Goal: Complete application form

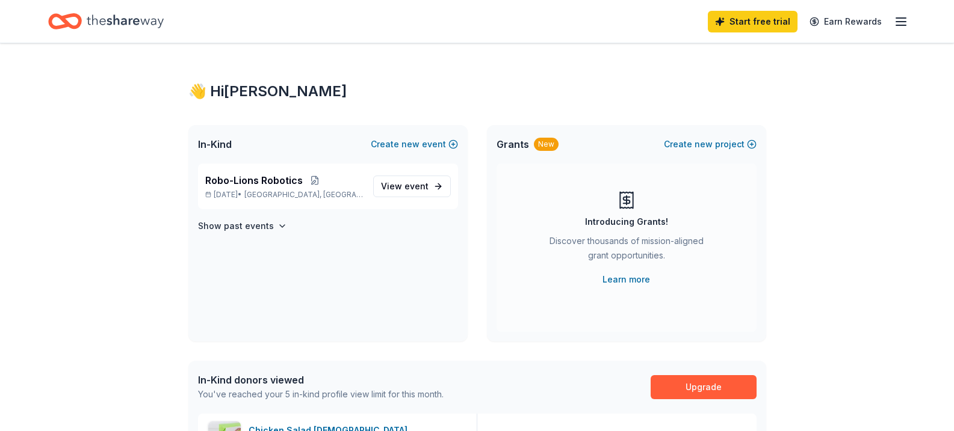
click at [116, 25] on icon "Home" at bounding box center [125, 21] width 77 height 25
click at [221, 152] on div "In-Kind Create new event" at bounding box center [327, 144] width 279 height 39
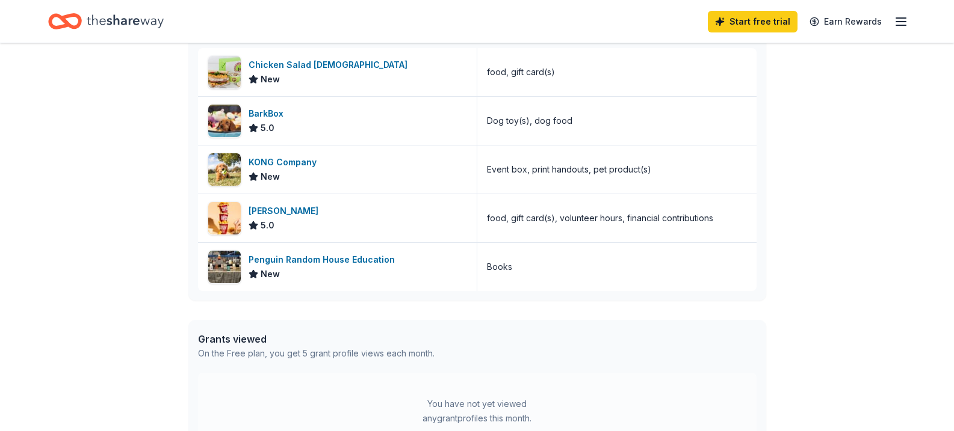
scroll to position [368, 0]
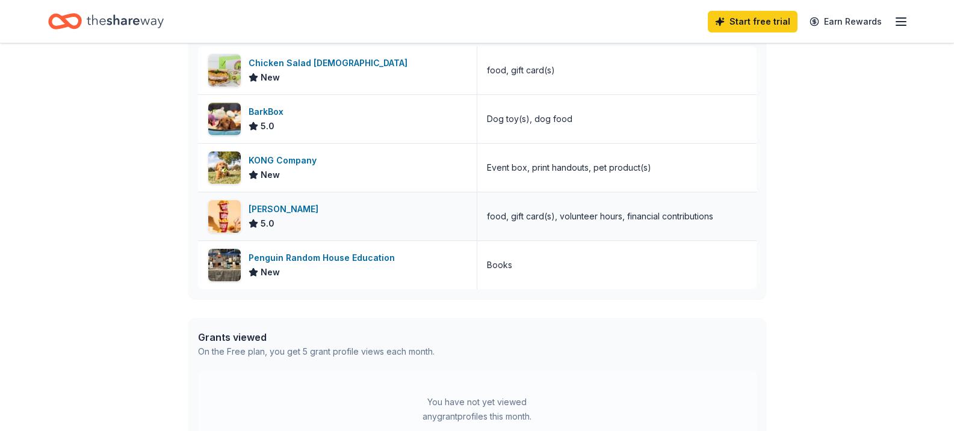
click at [333, 211] on div "Sheetz 5.0" at bounding box center [337, 217] width 279 height 48
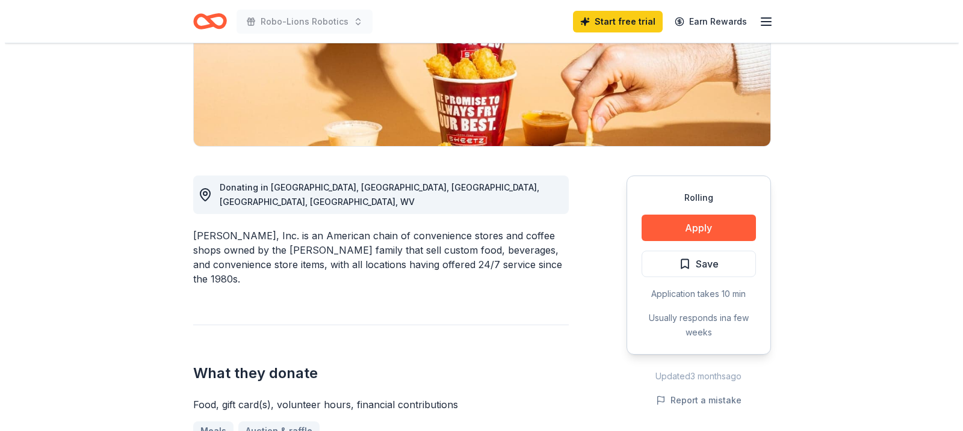
scroll to position [221, 0]
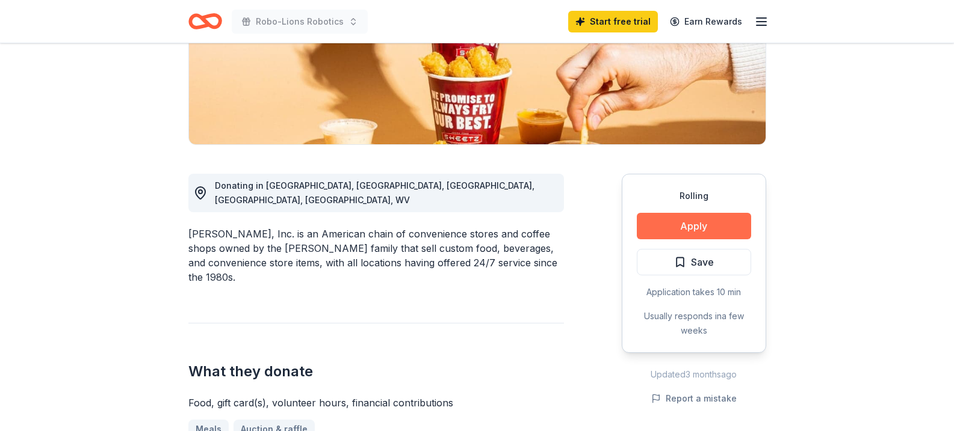
click at [668, 221] on button "Apply" at bounding box center [694, 226] width 114 height 26
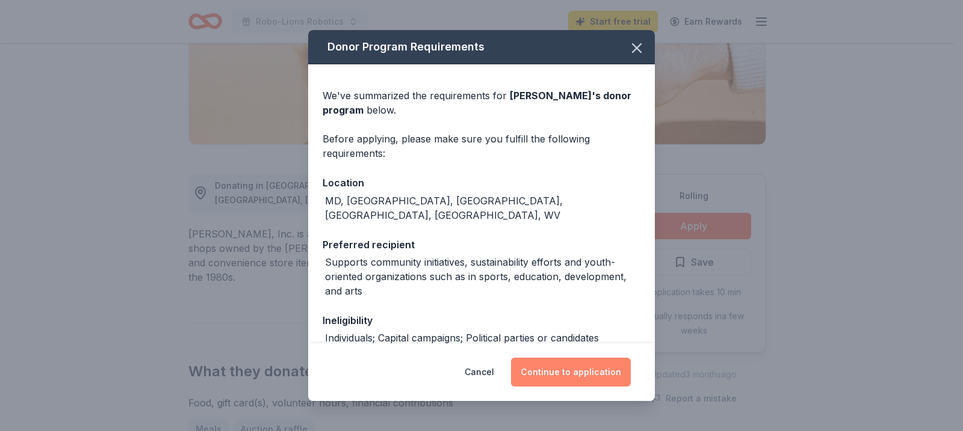
click at [567, 377] on button "Continue to application" at bounding box center [571, 372] width 120 height 29
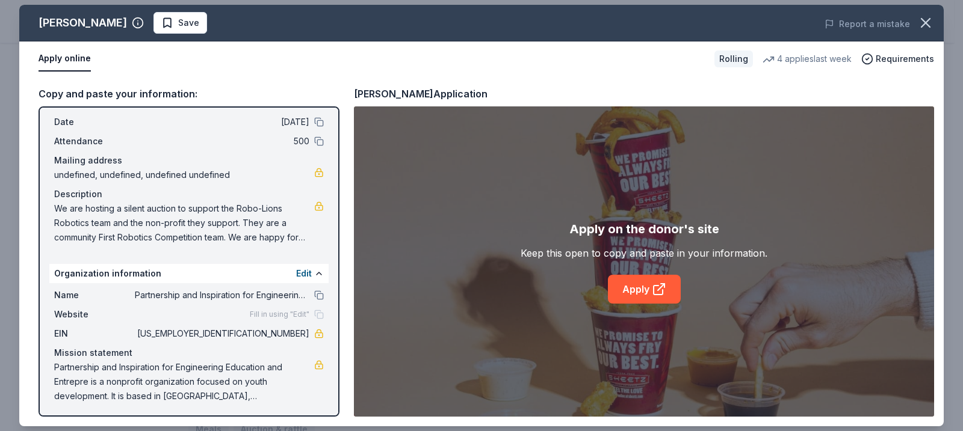
scroll to position [0, 0]
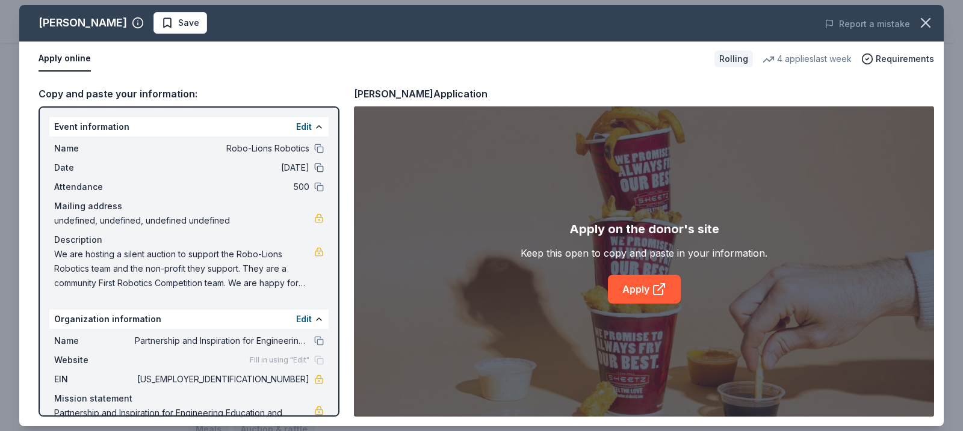
click at [314, 165] on button at bounding box center [319, 168] width 10 height 10
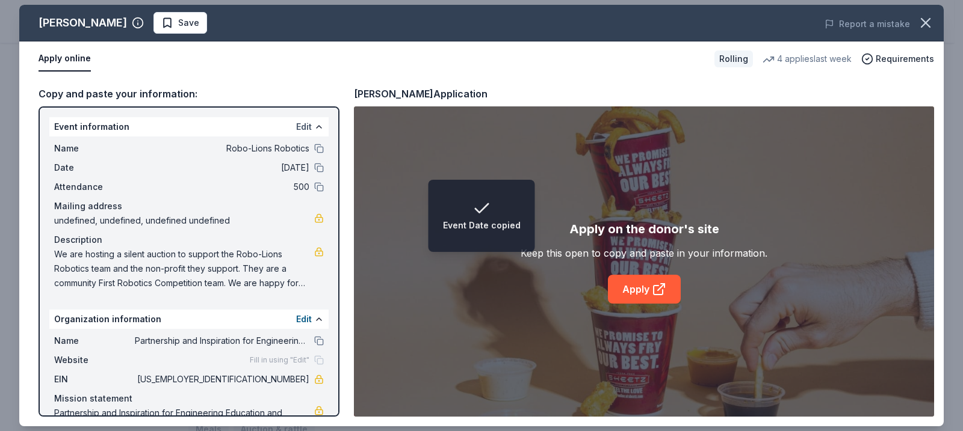
click at [296, 125] on button "Edit" at bounding box center [304, 127] width 16 height 14
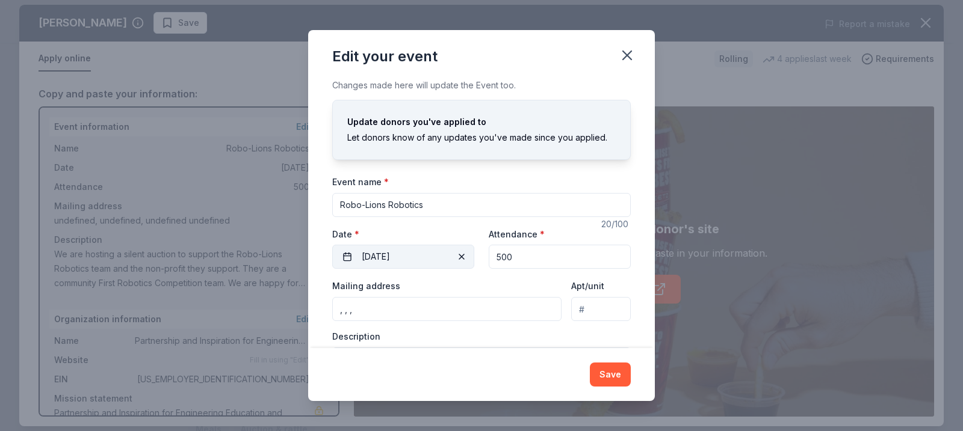
click at [462, 261] on span "button" at bounding box center [461, 257] width 14 height 14
click at [441, 261] on button "Pick a date" at bounding box center [403, 257] width 142 height 24
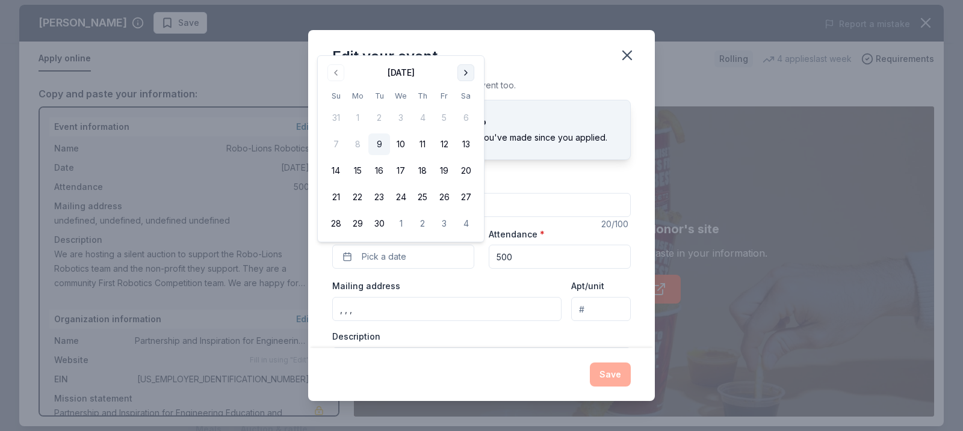
click at [462, 69] on button "Go to next month" at bounding box center [465, 72] width 17 height 17
click at [470, 54] on button "Go to next month" at bounding box center [465, 46] width 17 height 17
click at [468, 72] on button "Go to next month" at bounding box center [465, 72] width 17 height 17
click at [362, 147] on button "5" at bounding box center [358, 145] width 22 height 22
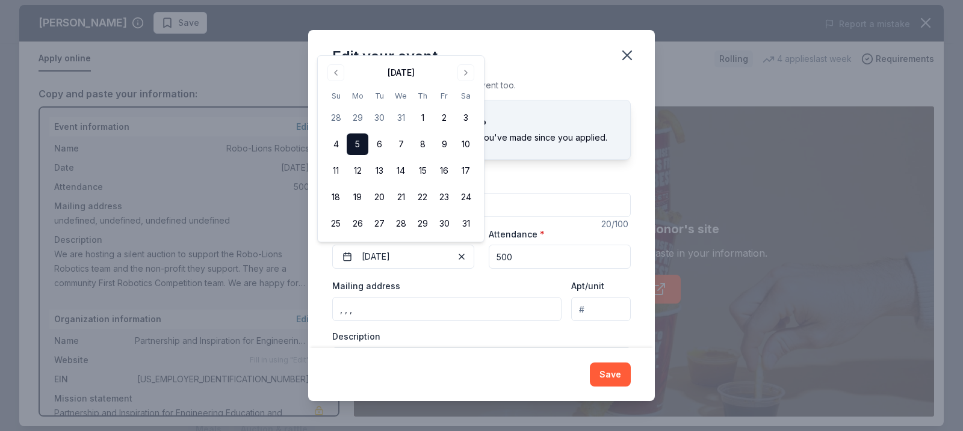
click at [516, 276] on div "Event name * Robo-Lions Robotics 20 /100 Event website [URL][DOMAIN_NAME] Atten…" at bounding box center [481, 287] width 298 height 227
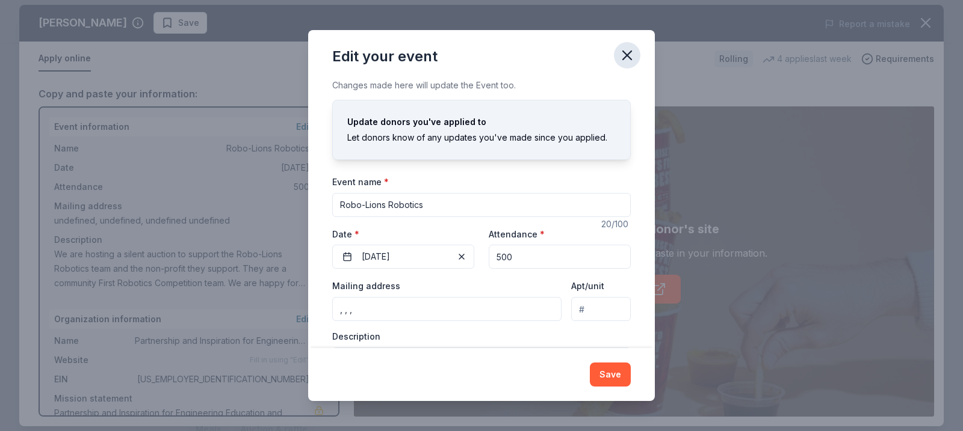
click at [626, 54] on icon "button" at bounding box center [627, 55] width 8 height 8
click at [441, 302] on input ", , ," at bounding box center [446, 309] width 229 height 24
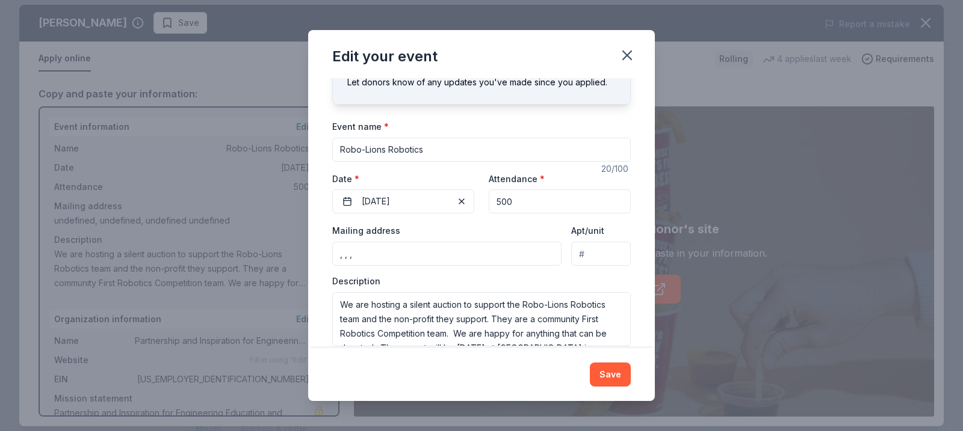
scroll to position [72, 0]
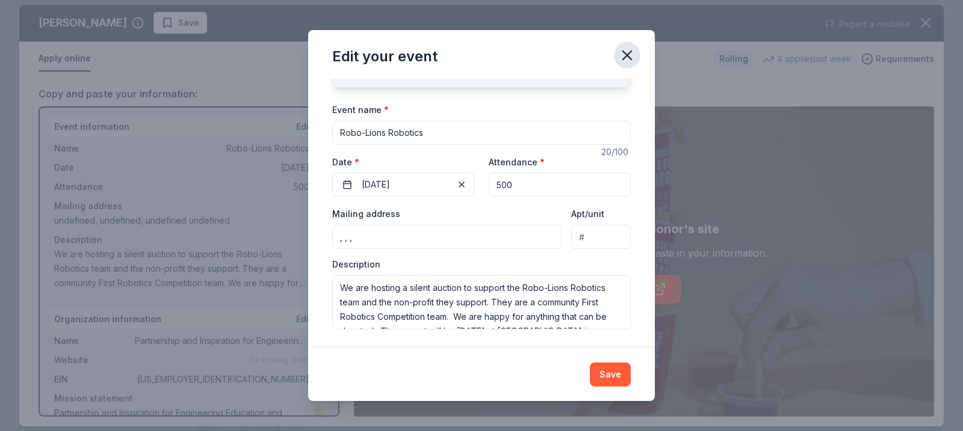
click at [630, 60] on icon "button" at bounding box center [627, 55] width 17 height 17
